Goal: Task Accomplishment & Management: Use online tool/utility

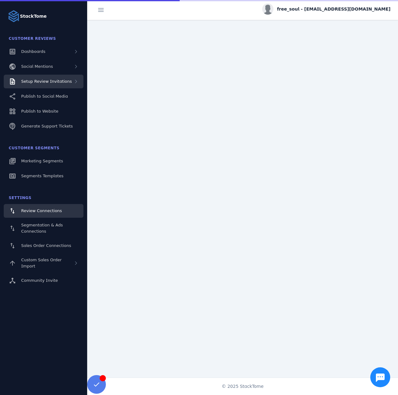
click at [47, 84] on div "Setup Review Invitations" at bounding box center [46, 81] width 51 height 6
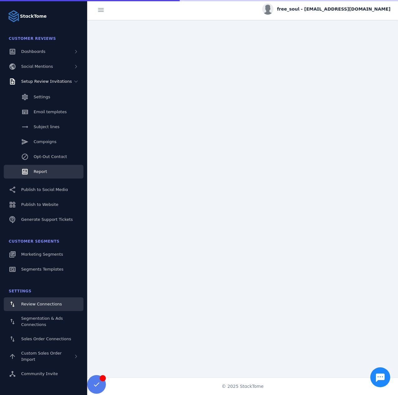
click at [44, 168] on link "Report" at bounding box center [44, 172] width 80 height 14
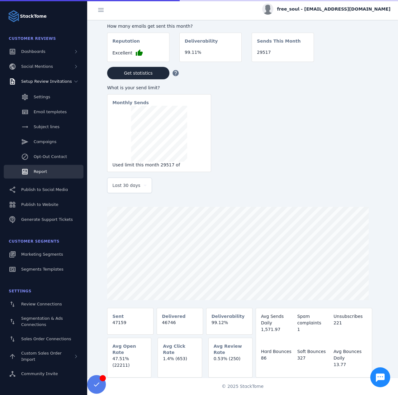
click at [124, 191] on div "Last 30 days" at bounding box center [129, 185] width 34 height 15
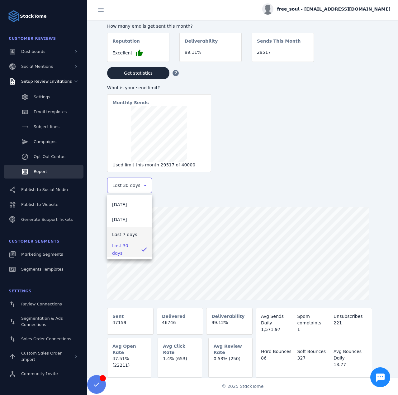
click at [123, 233] on span "Last 7 days" at bounding box center [124, 234] width 25 height 7
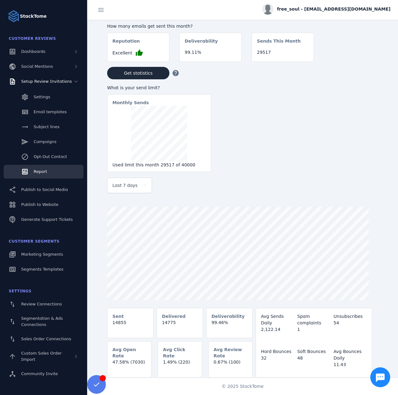
click at [342, 10] on span "free_soul - [EMAIL_ADDRESS][DOMAIN_NAME]" at bounding box center [333, 9] width 113 height 7
drag, startPoint x: 371, startPoint y: 58, endPoint x: 347, endPoint y: 62, distance: 24.3
click at [371, 58] on span "Sign out" at bounding box center [371, 59] width 18 height 7
